Goal: Task Accomplishment & Management: Use online tool/utility

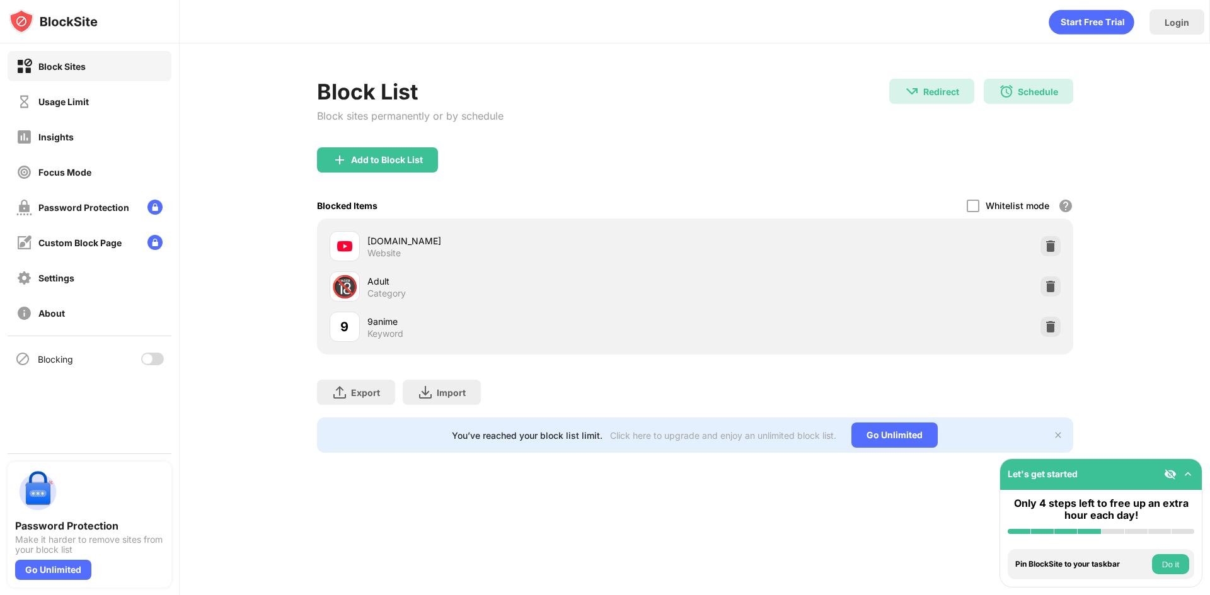
click at [810, 171] on div "Add to Block List" at bounding box center [695, 169] width 756 height 45
click at [1017, 84] on div "Schedule 00:00 to 18:00 20:00 to 23:59 Every Day" at bounding box center [1027, 91] width 89 height 25
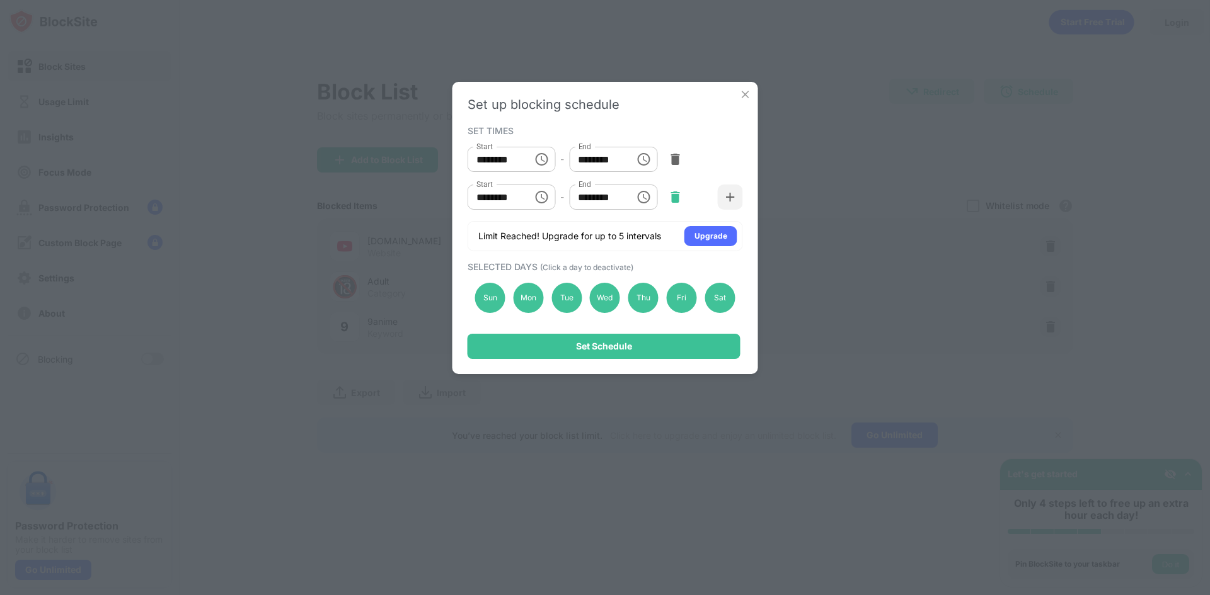
click at [673, 193] on img at bounding box center [674, 197] width 13 height 13
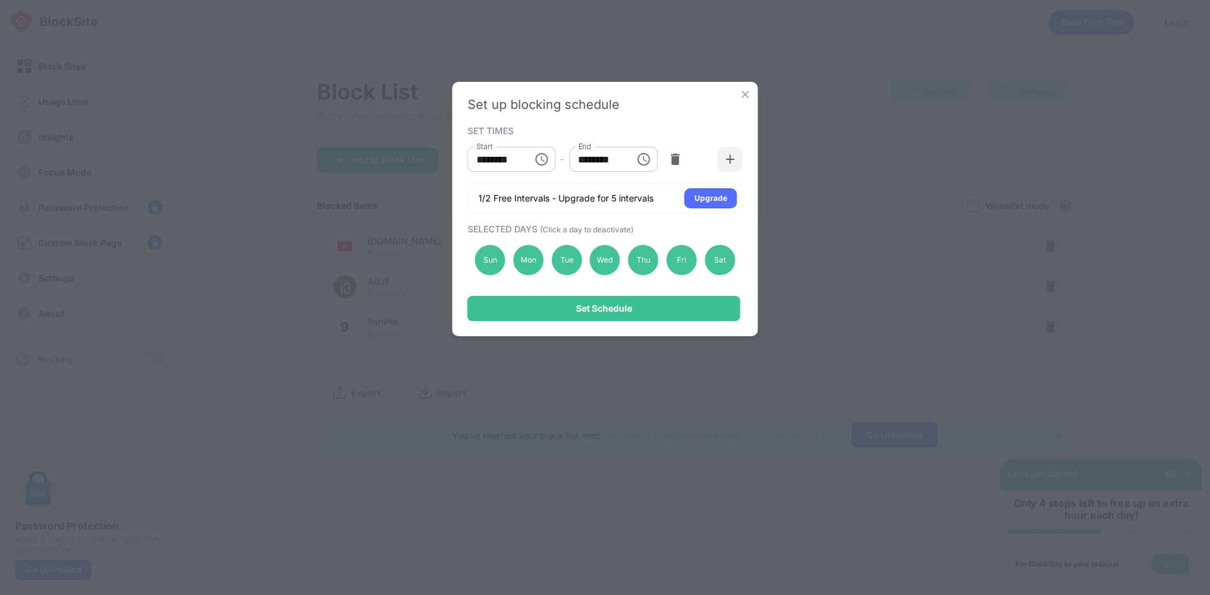
click at [665, 160] on div at bounding box center [674, 159] width 25 height 25
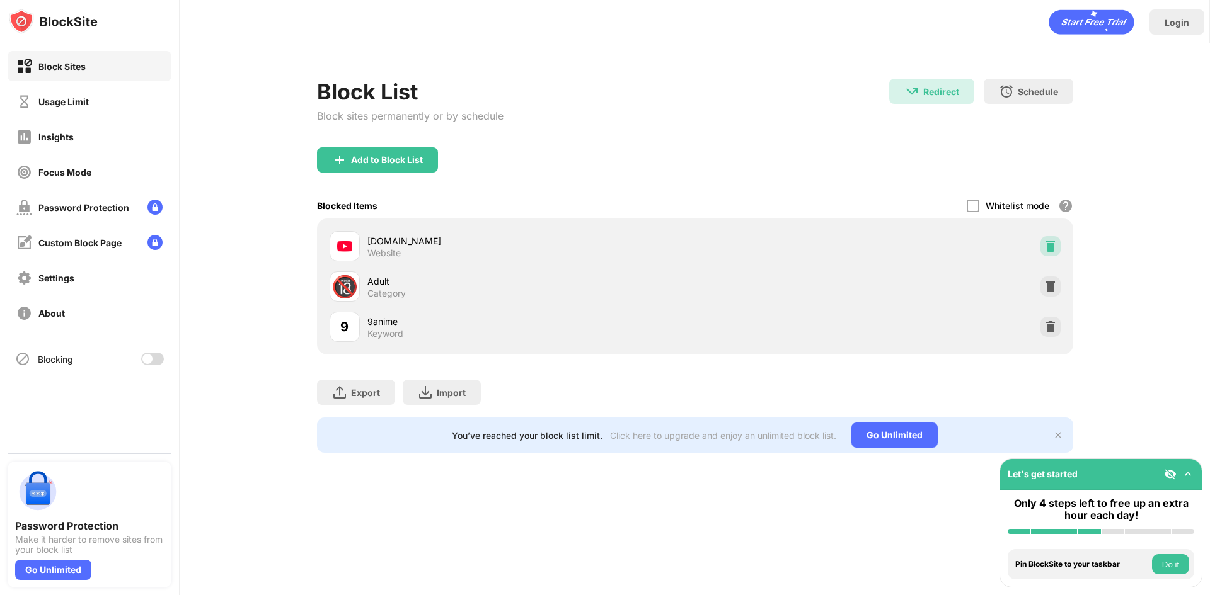
click at [1049, 246] on img at bounding box center [1050, 246] width 13 height 13
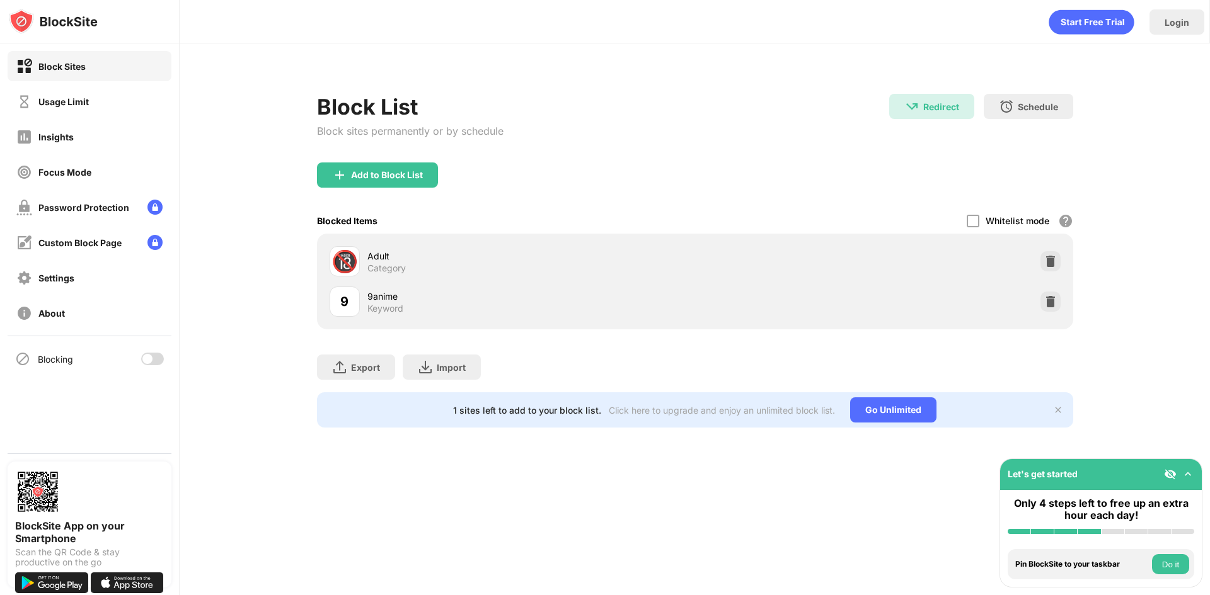
click at [158, 358] on div at bounding box center [152, 359] width 23 height 13
